Goal: Check status

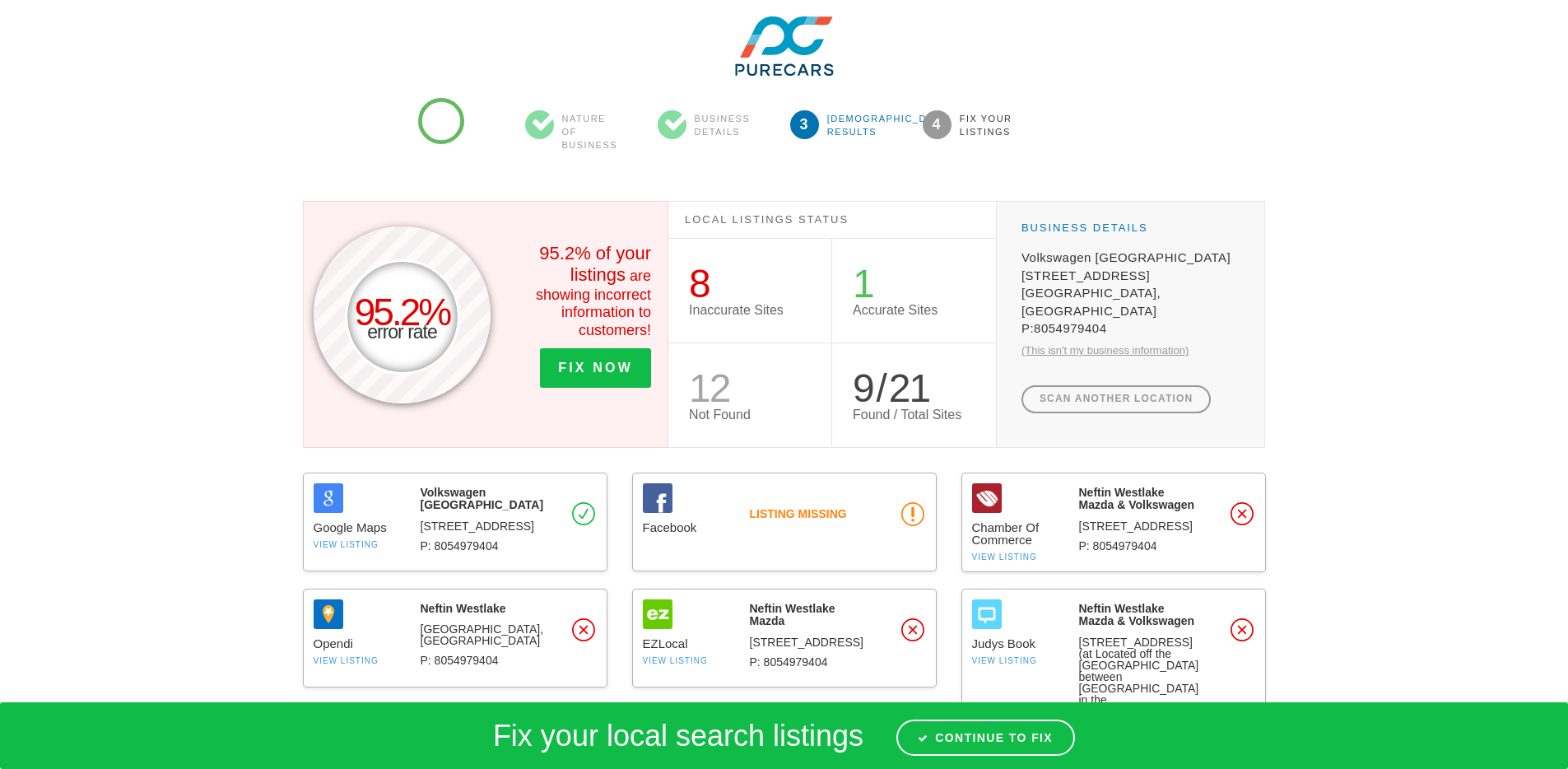
click at [441, 121] on div "95.2% error rate 95.2% of your listings are showing incorrect information to cu…" at bounding box center [784, 749] width 963 height 1335
